Goal: Browse casually: Explore the website without a specific task or goal

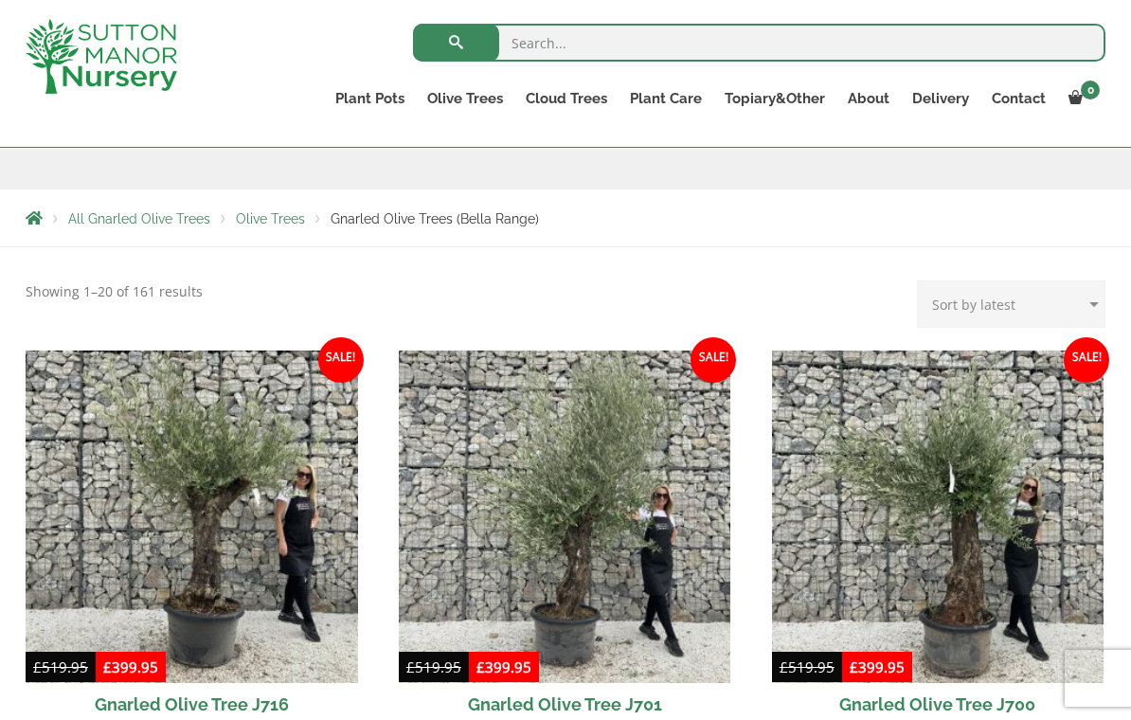
scroll to position [280, 0]
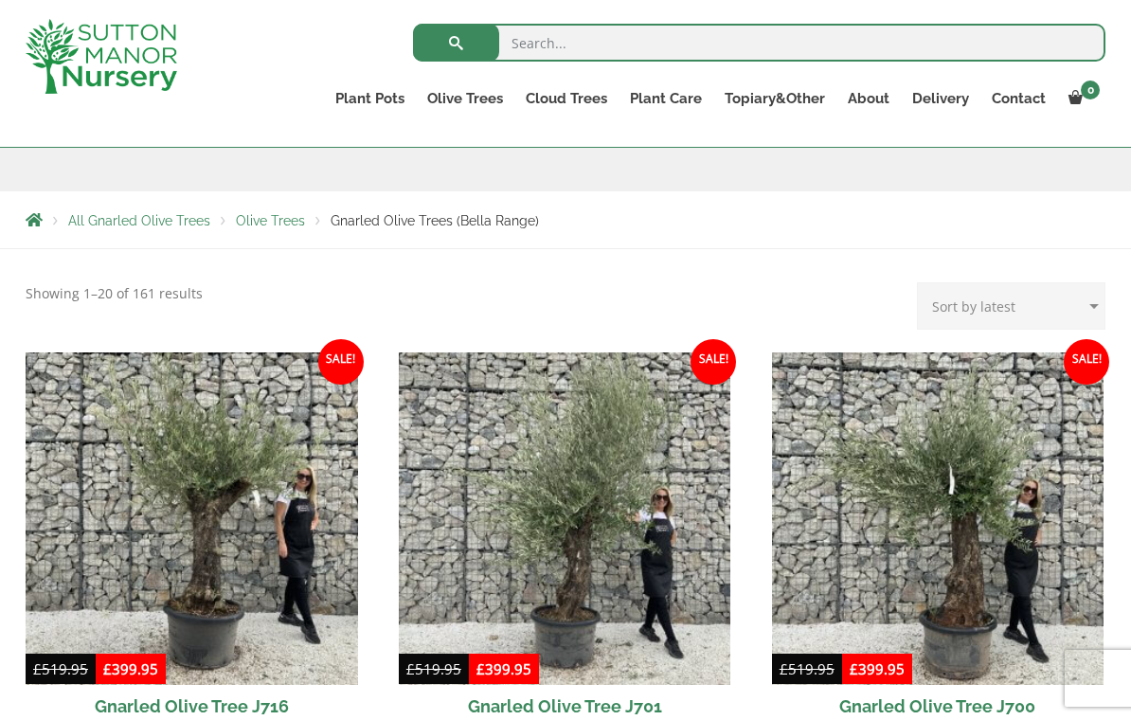
click at [264, 220] on span "Olive Trees" at bounding box center [270, 220] width 69 height 15
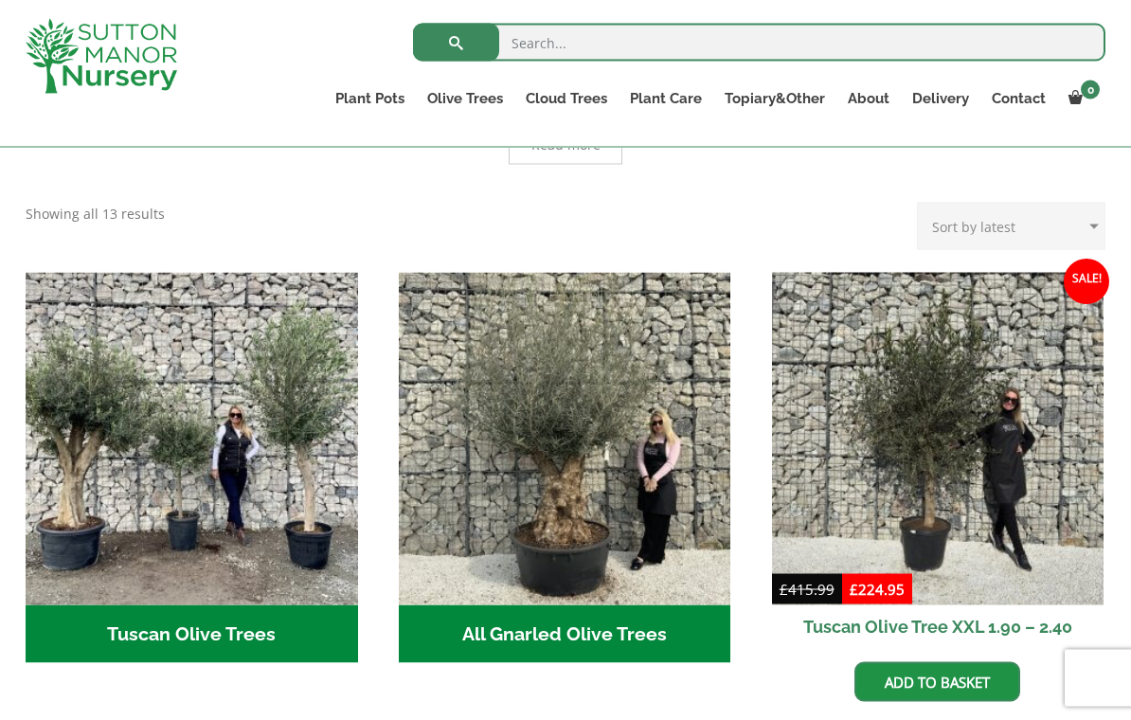
scroll to position [579, 0]
click at [160, 433] on img "Visit product category Tuscan Olive Trees" at bounding box center [192, 438] width 333 height 333
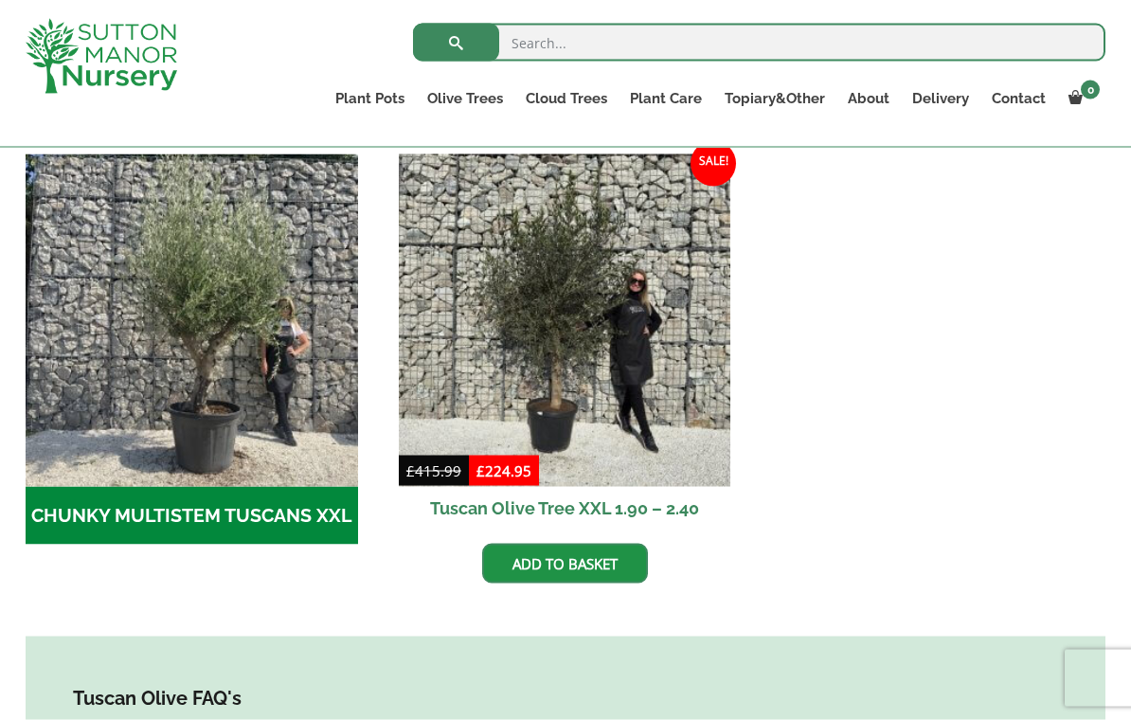
scroll to position [575, 0]
click at [137, 367] on img "Visit product category CHUNKY MULTISTEM TUSCANS XXL" at bounding box center [192, 320] width 333 height 333
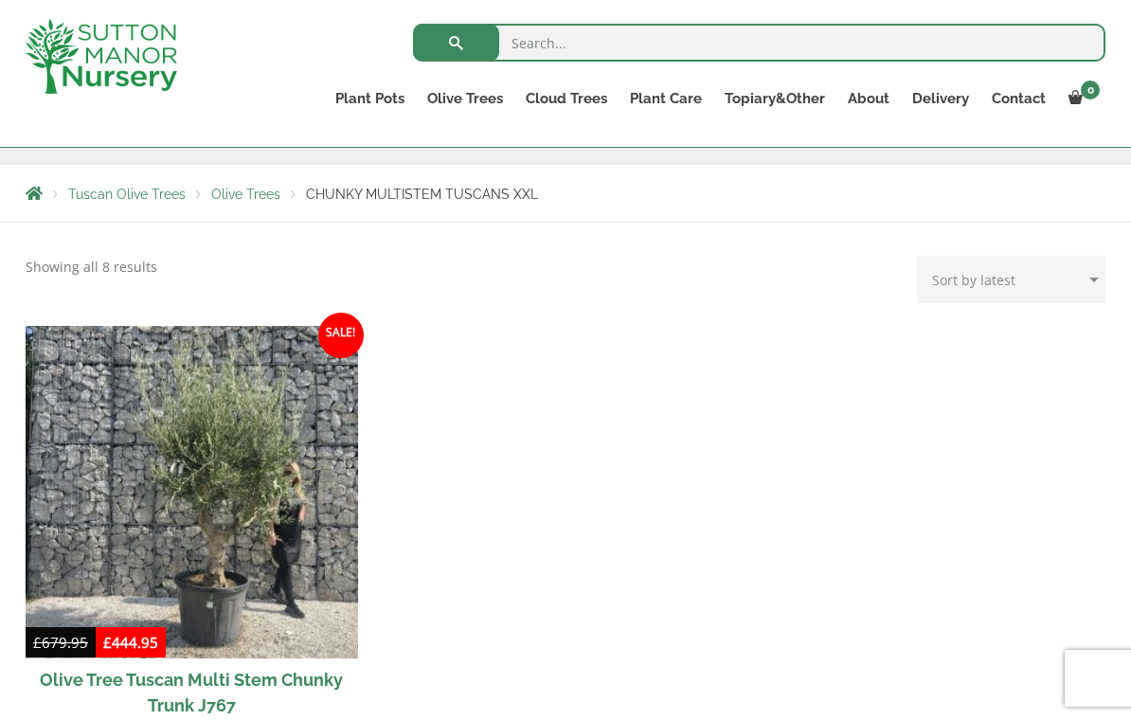
scroll to position [304, 0]
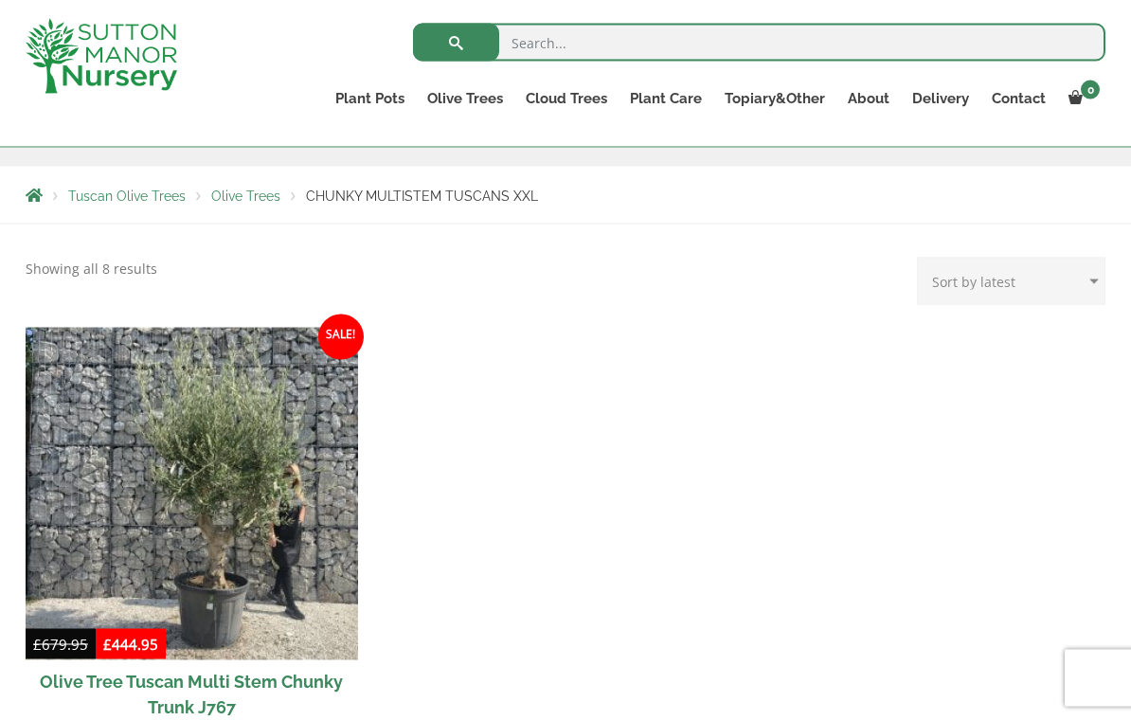
click at [256, 189] on span "Olive Trees" at bounding box center [245, 196] width 69 height 15
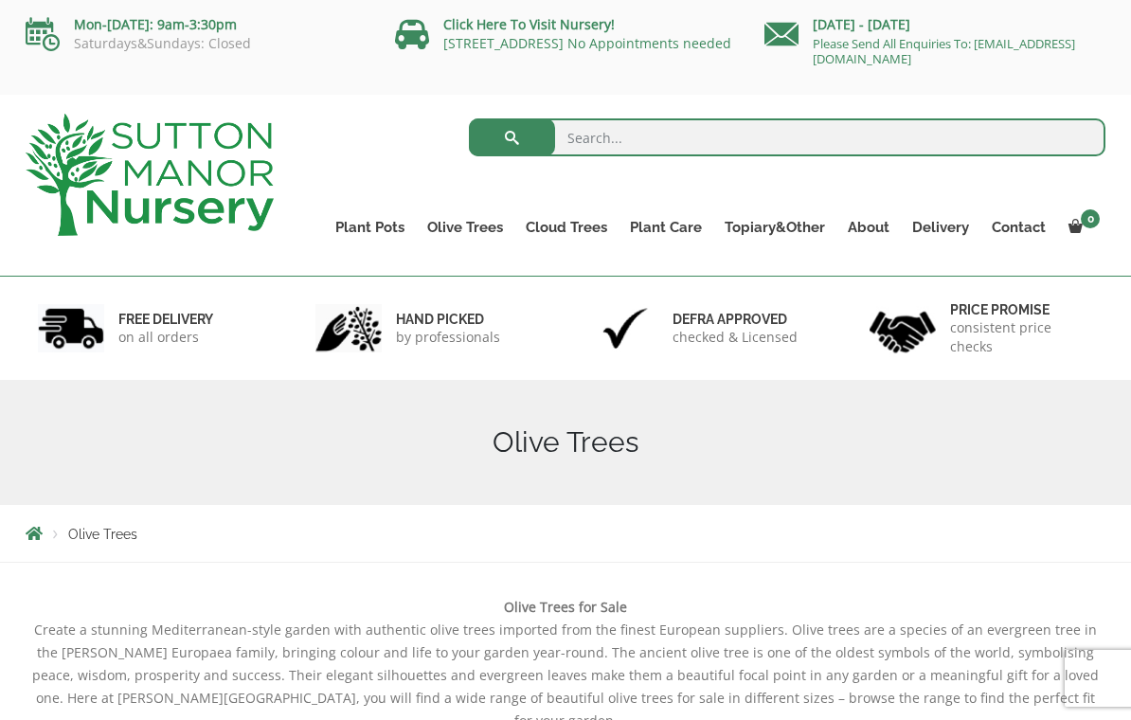
click at [0, 0] on link "Gnarled Olive Trees (Grande Range)" at bounding box center [0, 0] width 0 height 0
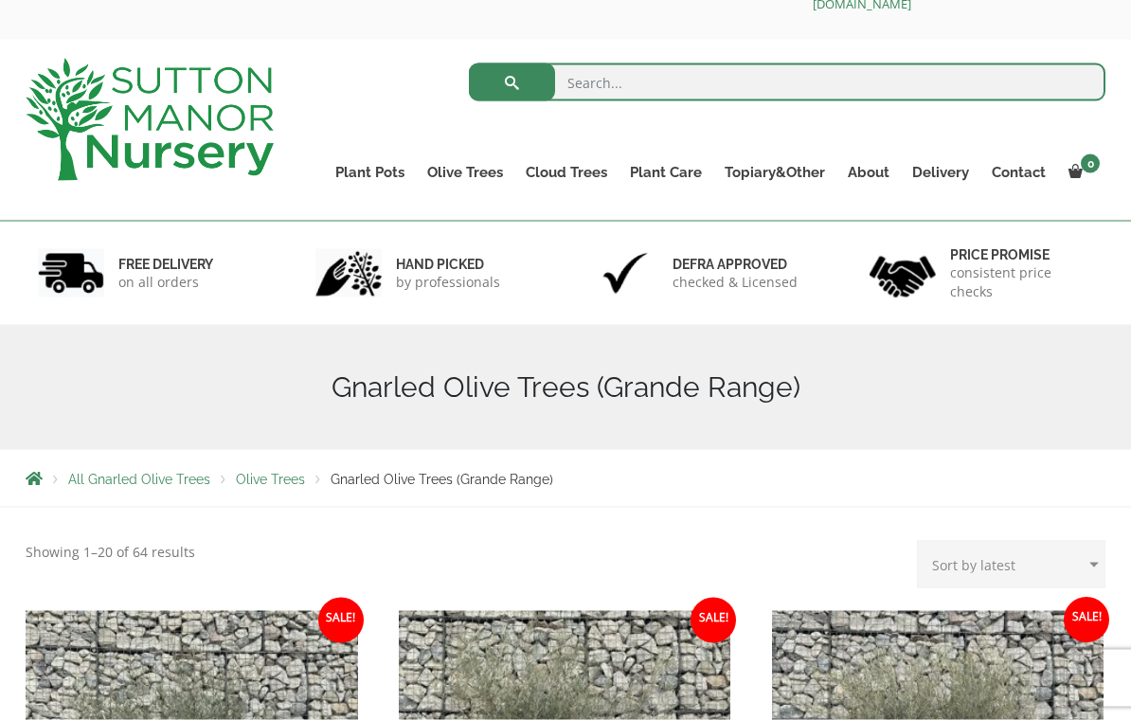
scroll to position [56, 0]
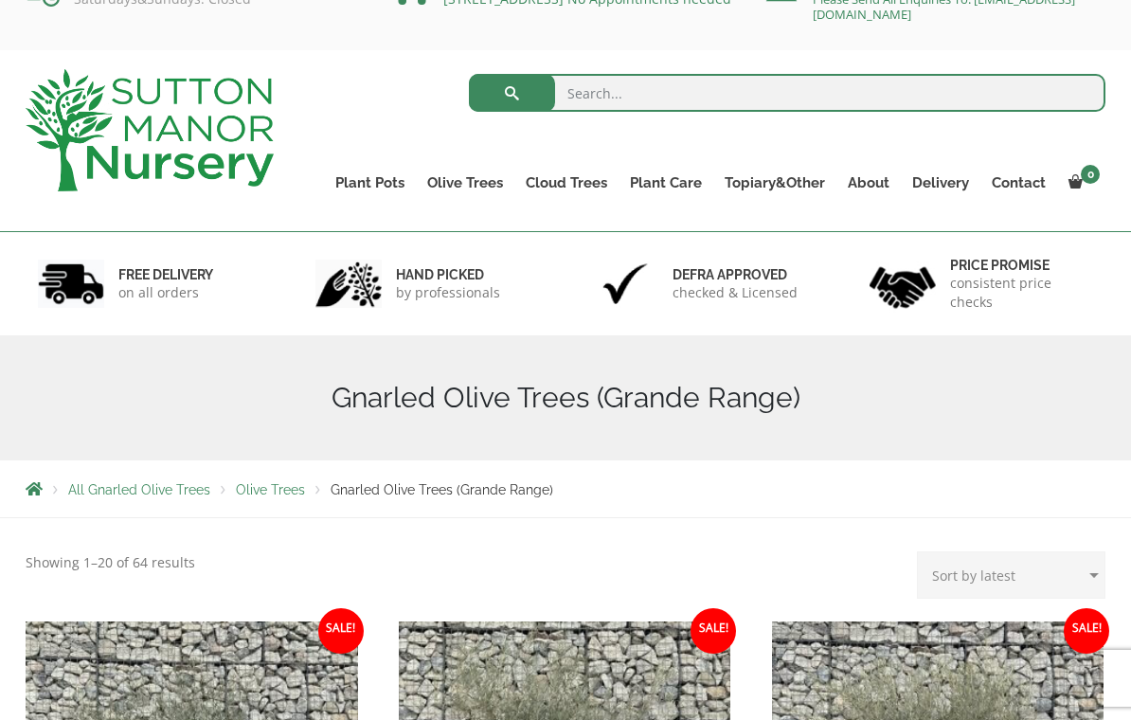
scroll to position [0, 0]
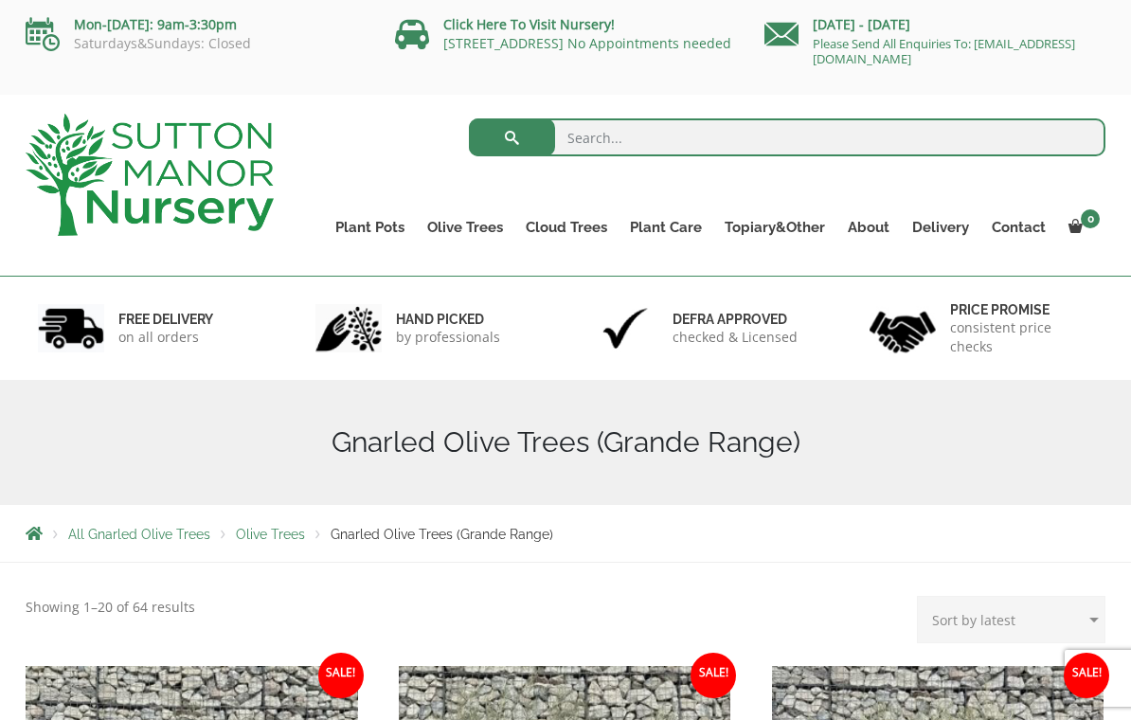
click at [486, 223] on link "Olive Trees" at bounding box center [465, 227] width 99 height 27
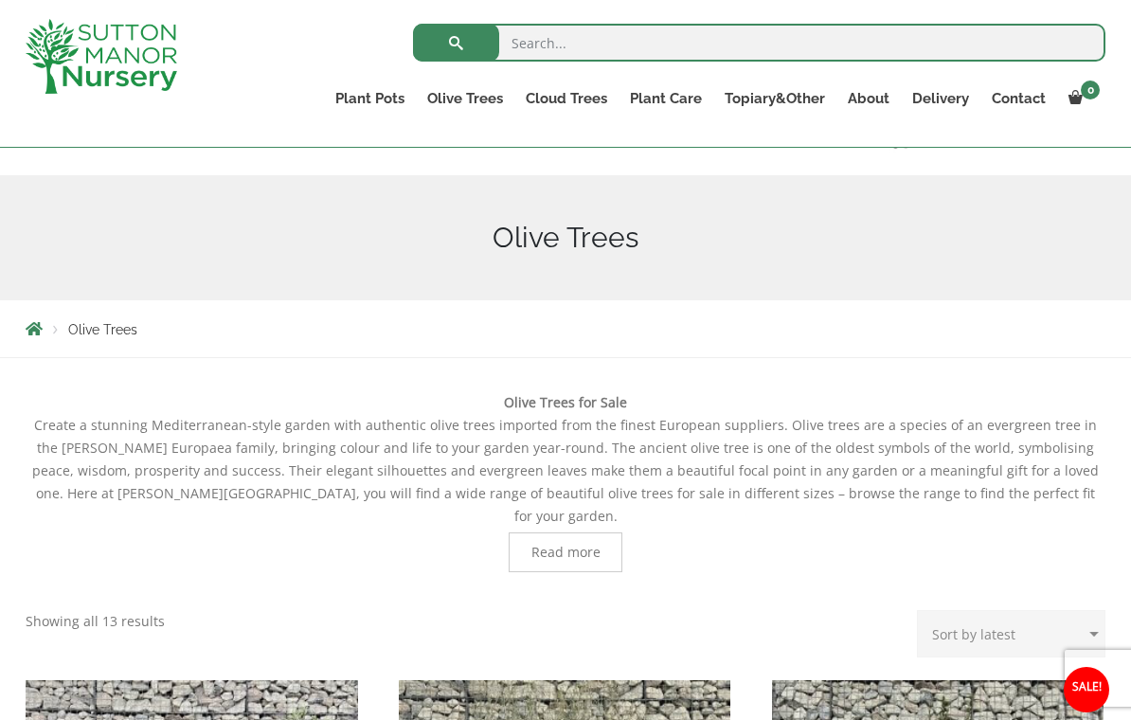
scroll to position [175, 0]
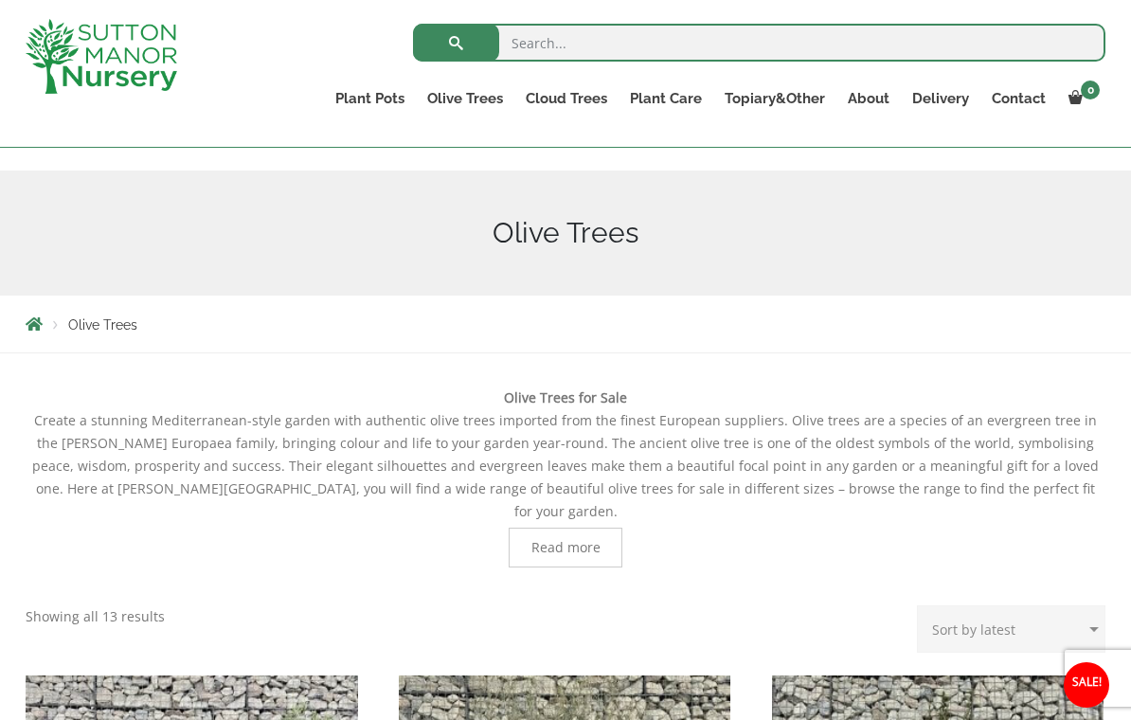
click at [587, 541] on span "Read more" at bounding box center [566, 547] width 69 height 13
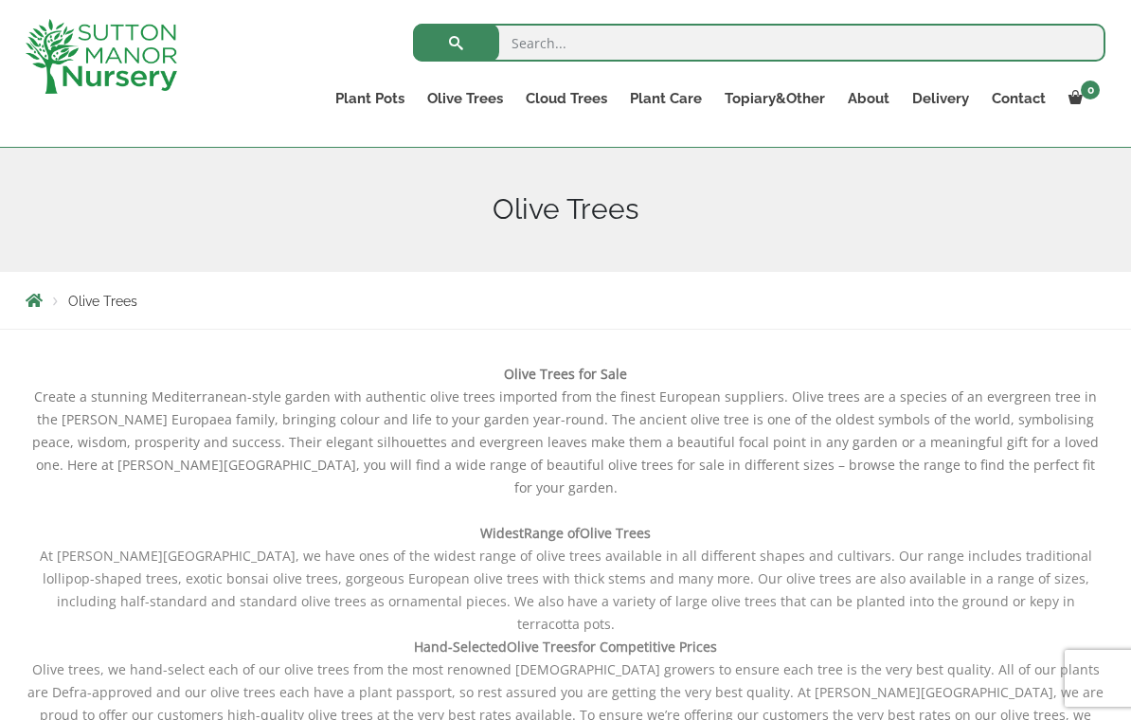
scroll to position [205, 0]
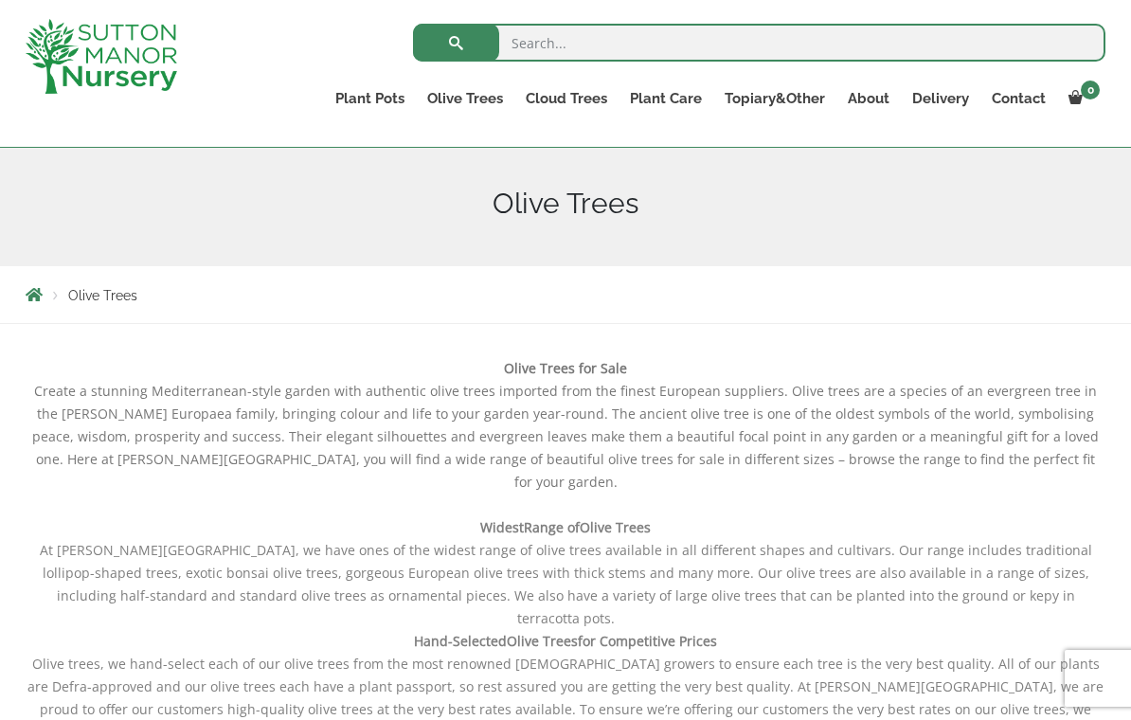
click at [461, 93] on link "Olive Trees" at bounding box center [465, 98] width 99 height 27
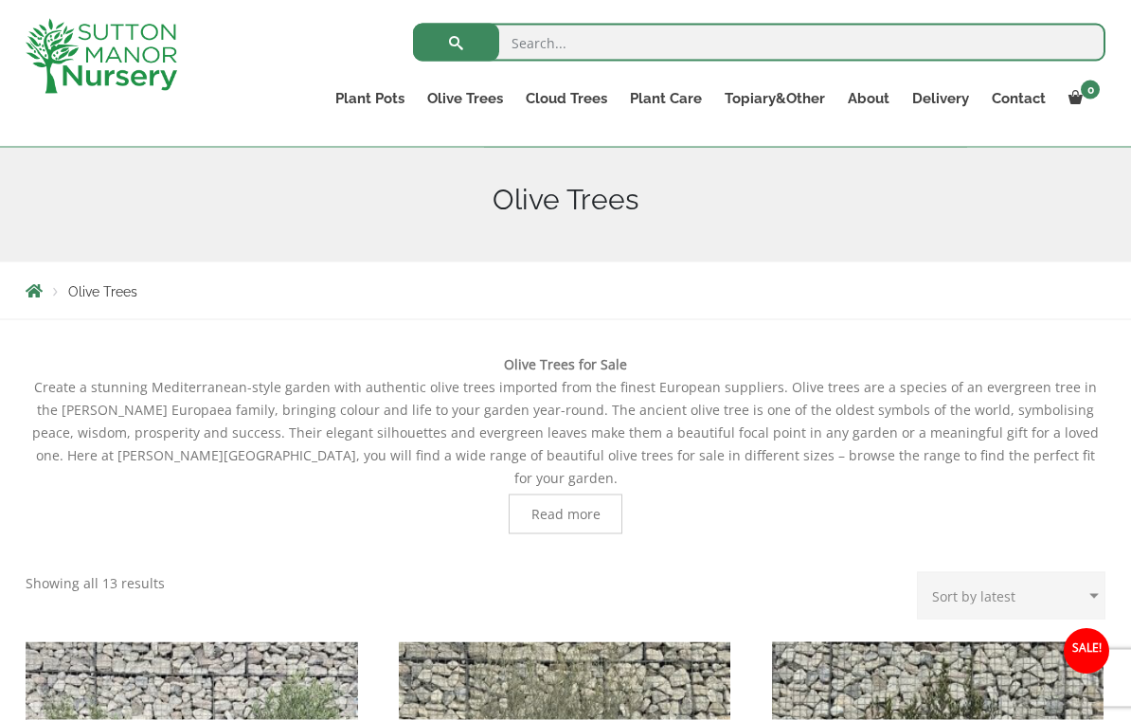
scroll to position [223, 0]
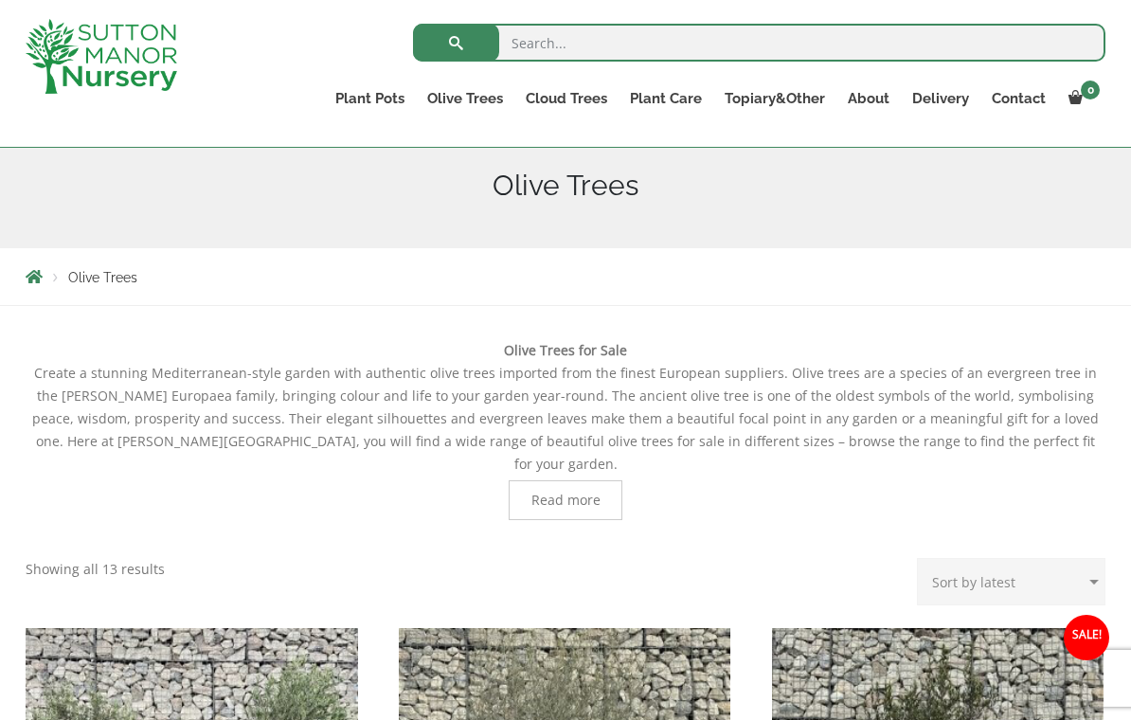
click at [534, 480] on span "Read more" at bounding box center [566, 500] width 114 height 40
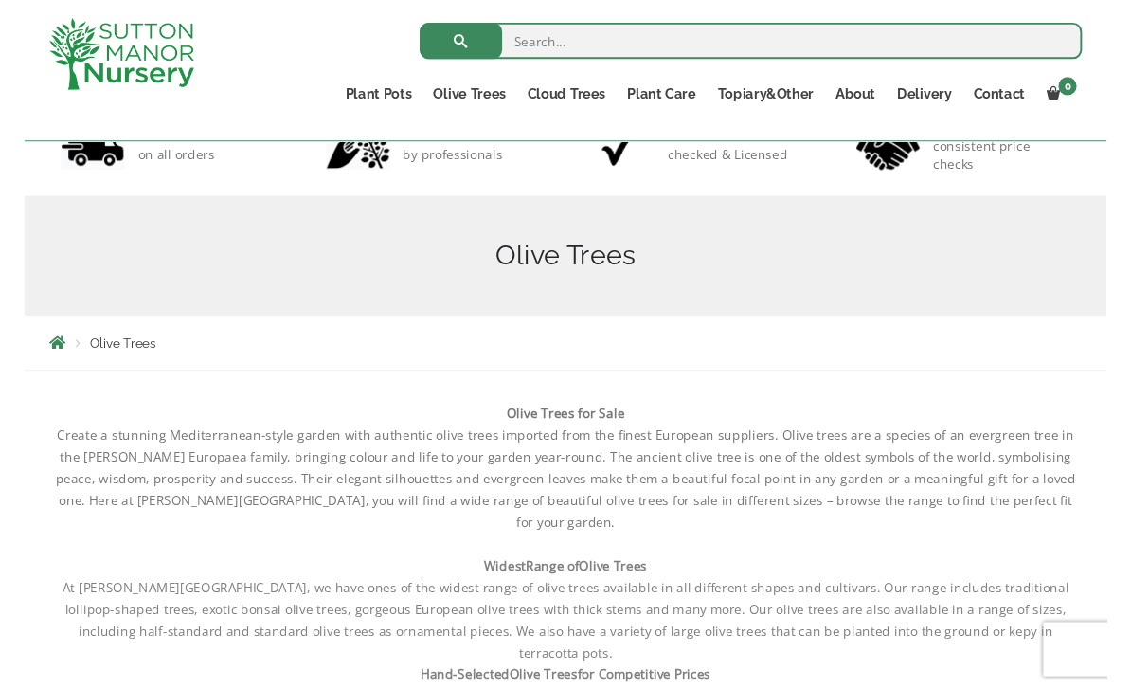
scroll to position [157, 0]
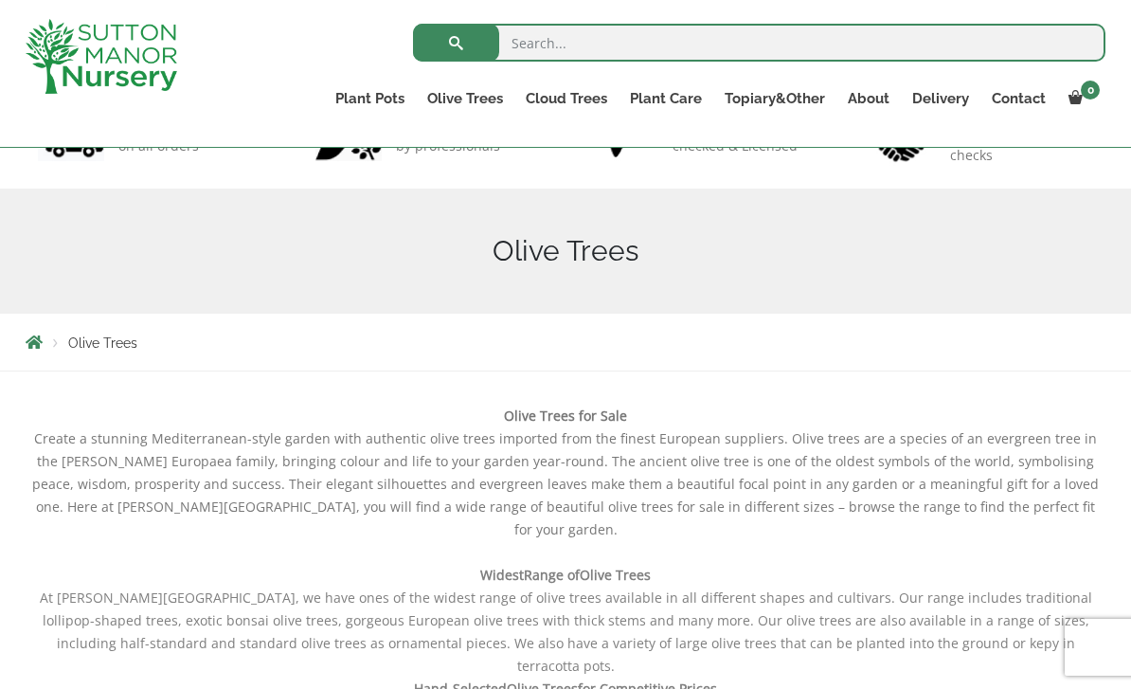
click at [0, 0] on link "BLOG" at bounding box center [0, 0] width 0 height 0
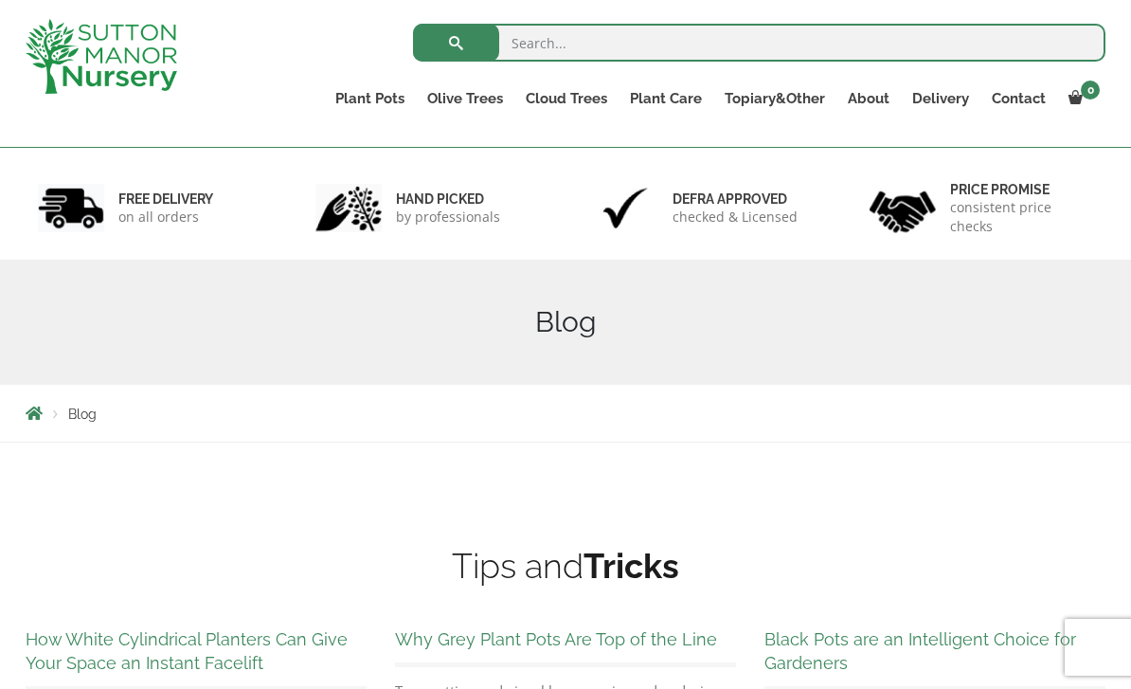
scroll to position [78, 0]
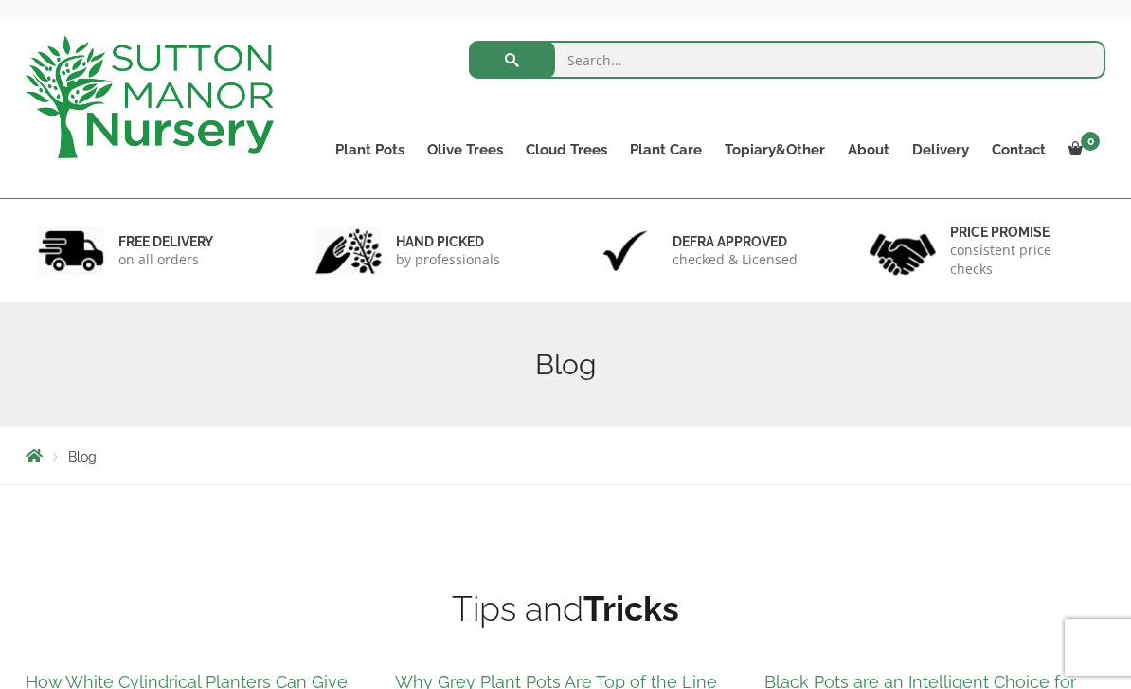
click at [0, 0] on link "CUSTOMER PHOTOS" at bounding box center [0, 0] width 0 height 0
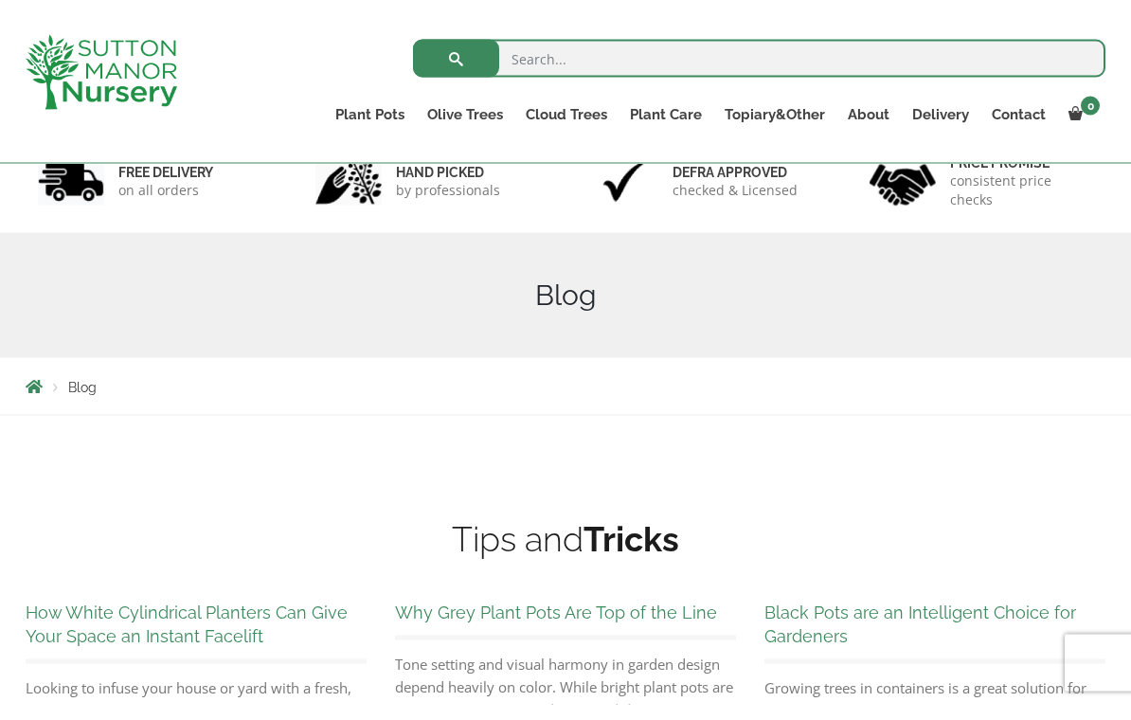
scroll to position [0, 0]
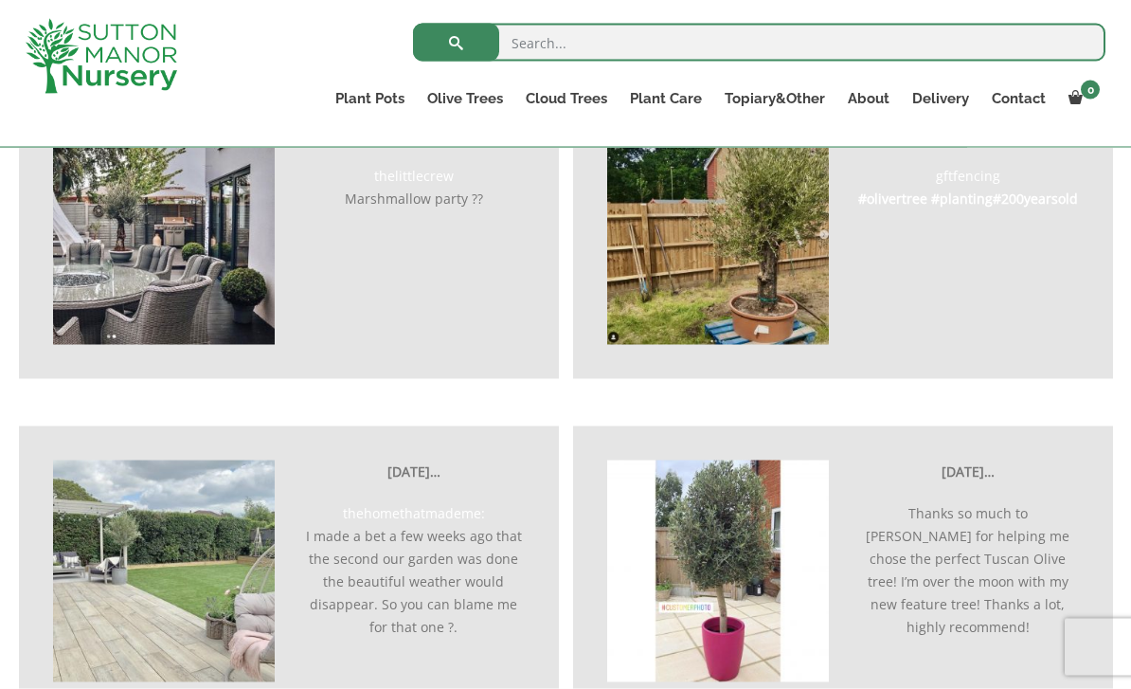
scroll to position [4780, 0]
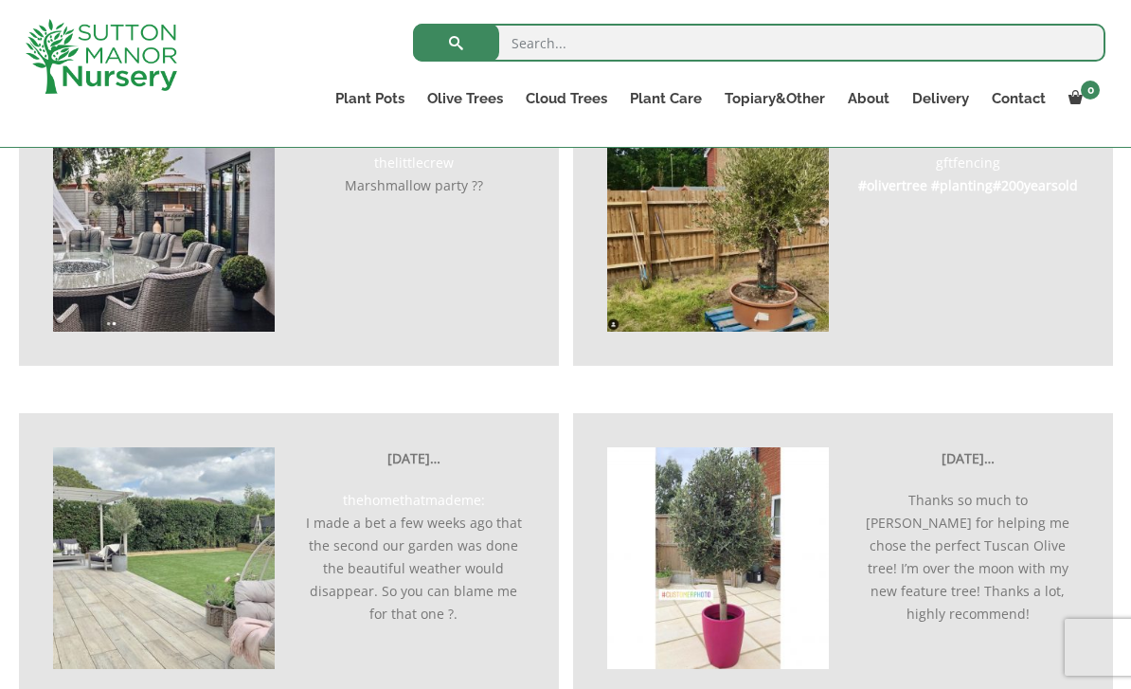
click at [786, 267] on img at bounding box center [718, 221] width 222 height 222
click at [768, 262] on img at bounding box center [718, 221] width 222 height 222
click at [942, 220] on div "29th May 2020… gftfencing #olivertree #planting #200yearsold" at bounding box center [843, 221] width 500 height 222
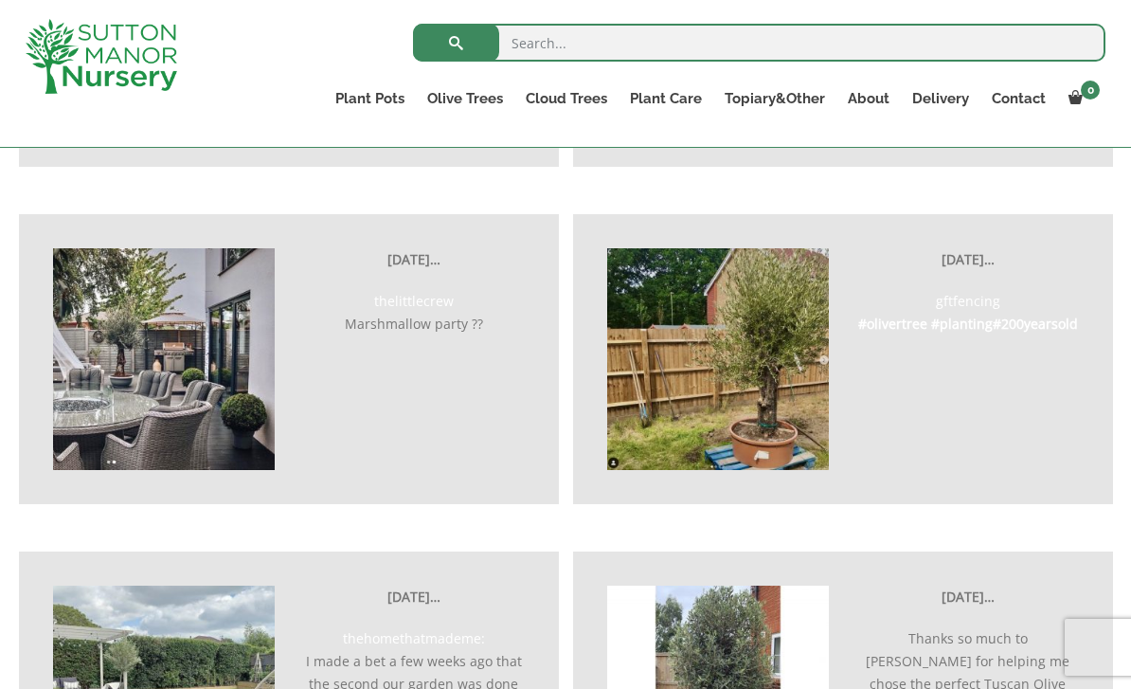
scroll to position [4641, 0]
click at [754, 337] on img at bounding box center [718, 360] width 222 height 222
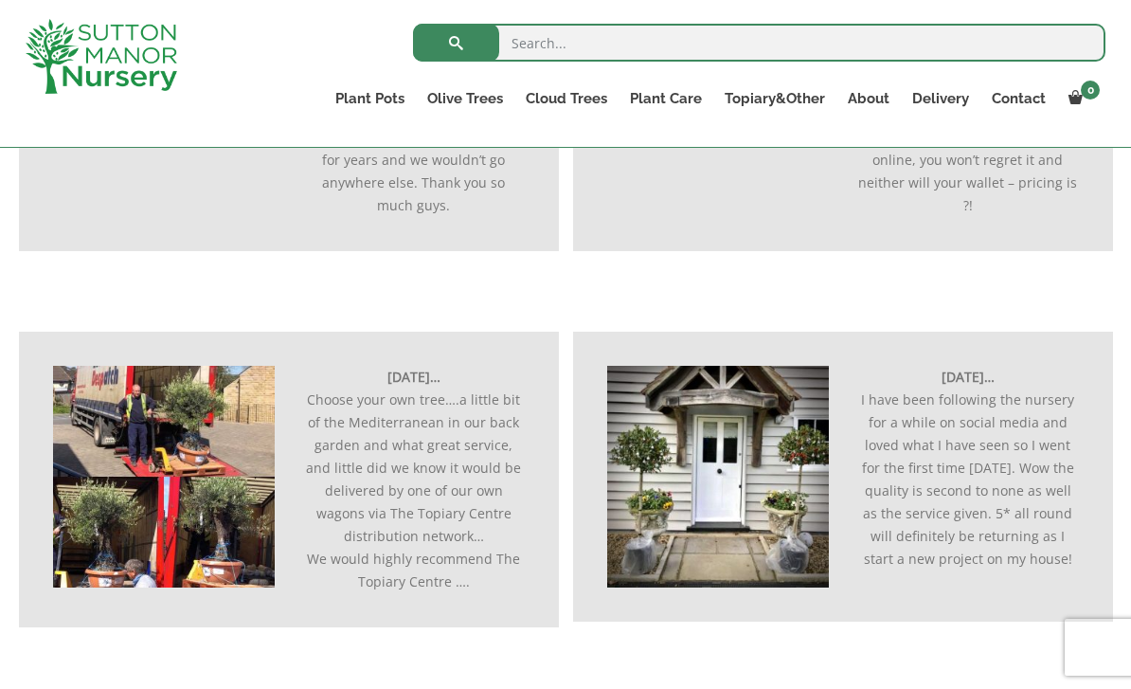
scroll to position [0, 0]
